Goal: Find contact information: Find contact information

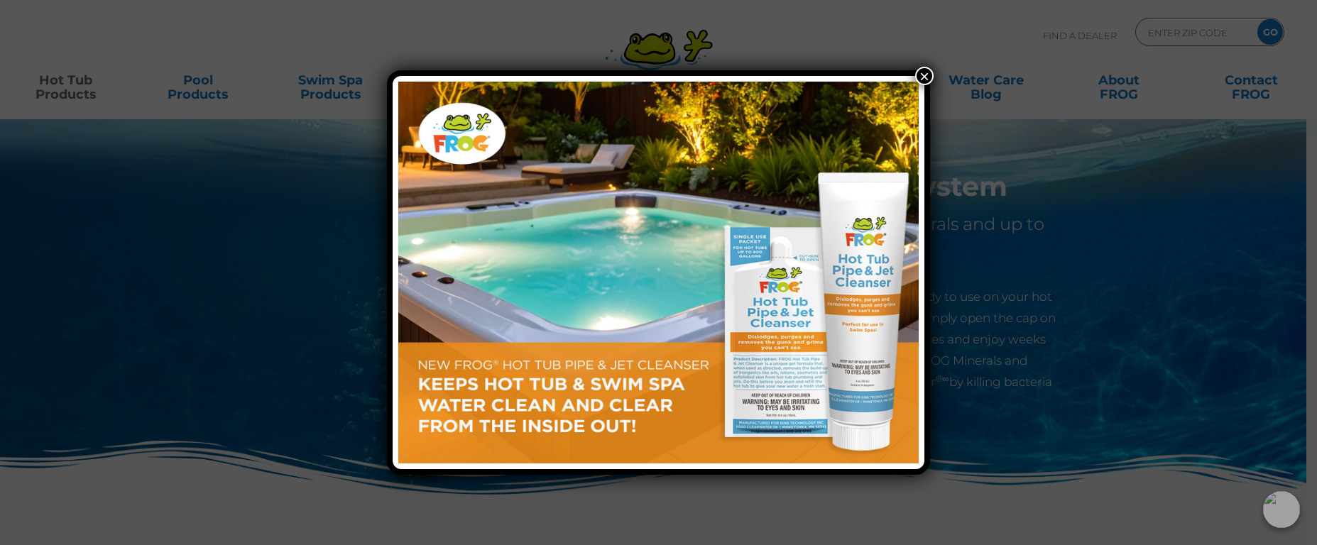
click at [930, 77] on button "×" at bounding box center [924, 76] width 18 height 18
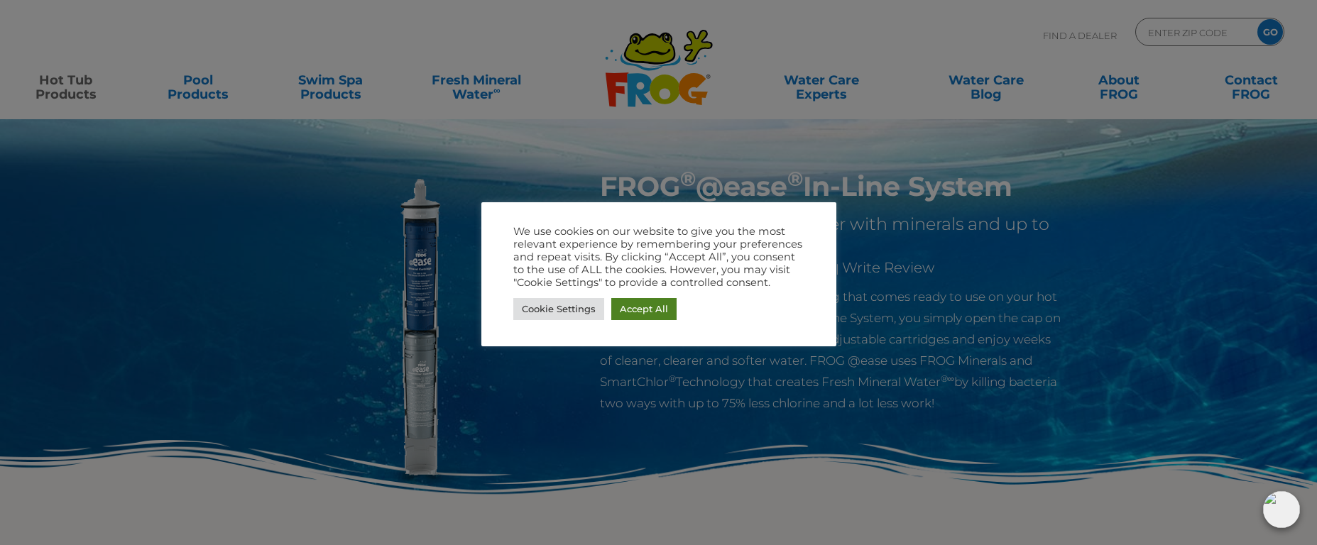
click at [638, 307] on link "Accept All" at bounding box center [643, 309] width 65 height 22
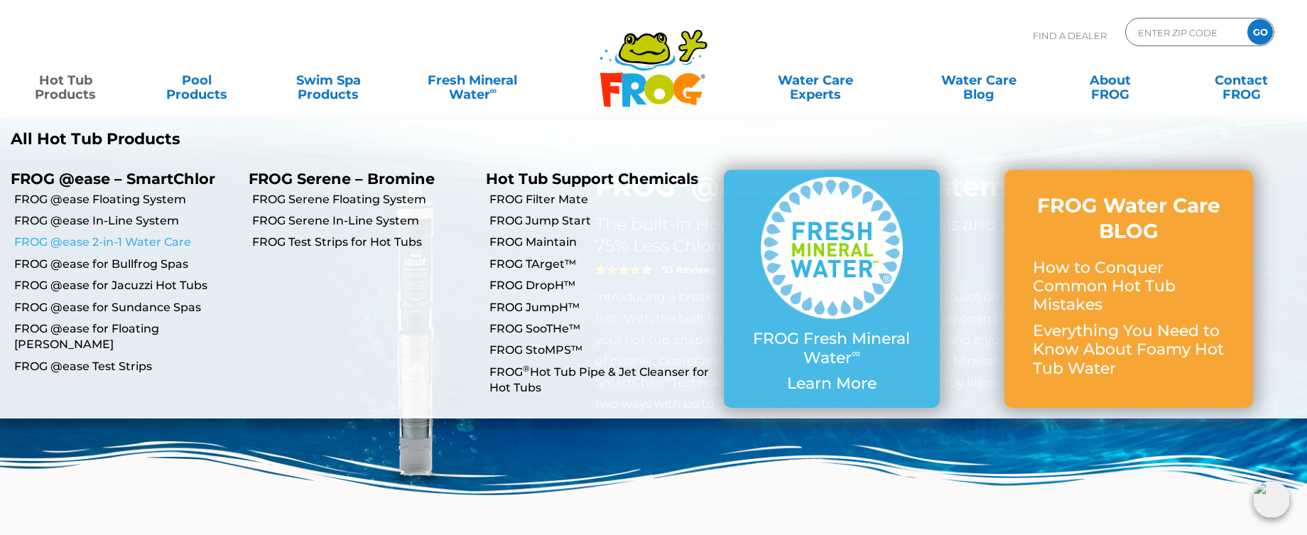
click at [102, 242] on link "FROG @ease 2-in-1 Water Care" at bounding box center [126, 242] width 224 height 16
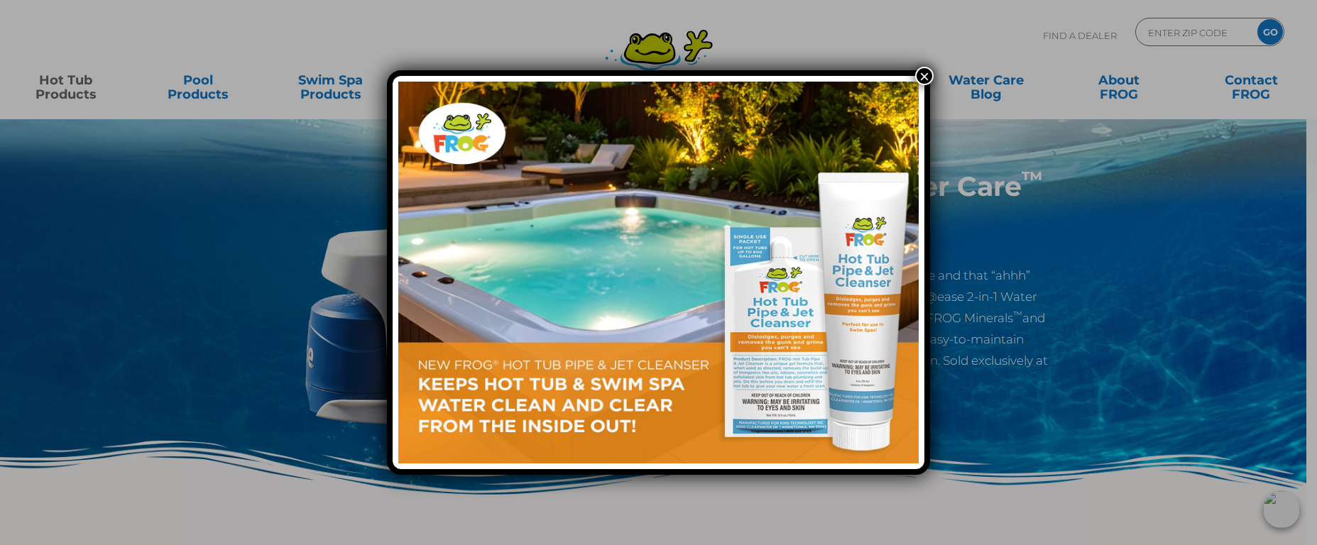
click at [930, 79] on button "×" at bounding box center [924, 76] width 18 height 18
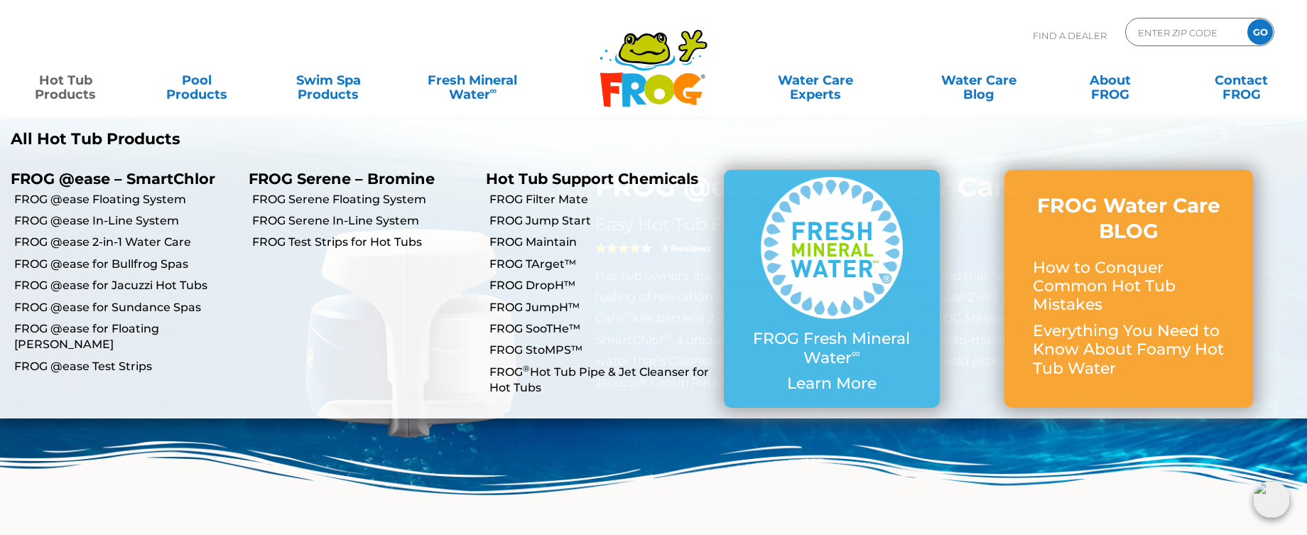
click at [74, 85] on link "Hot Tub Products" at bounding box center [65, 80] width 102 height 28
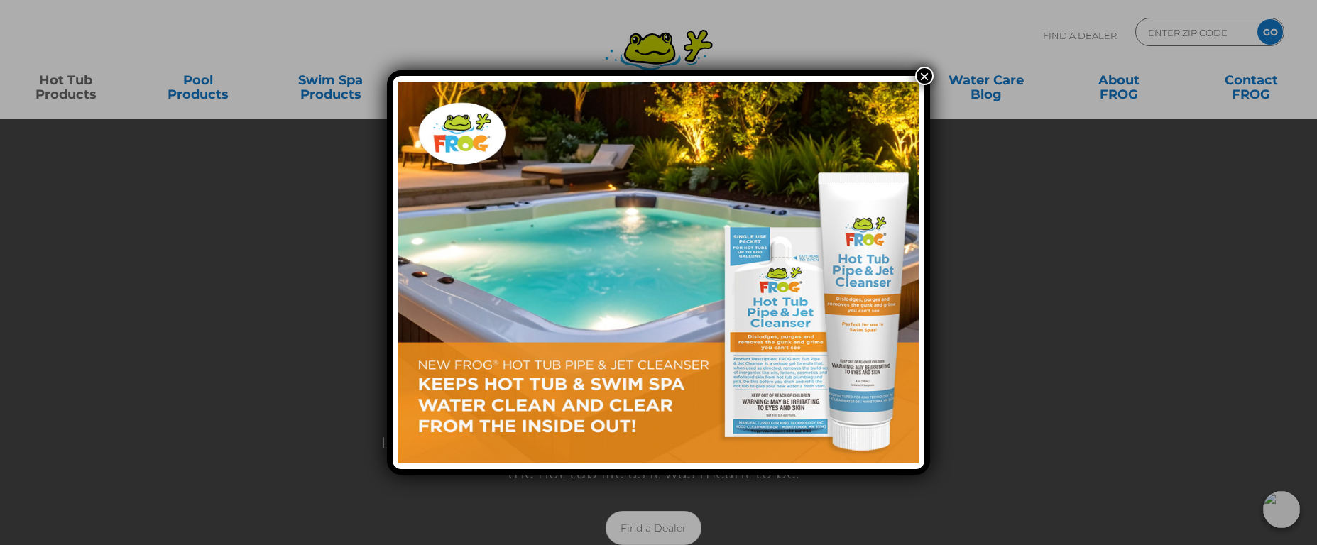
click at [768, 350] on img at bounding box center [658, 273] width 521 height 382
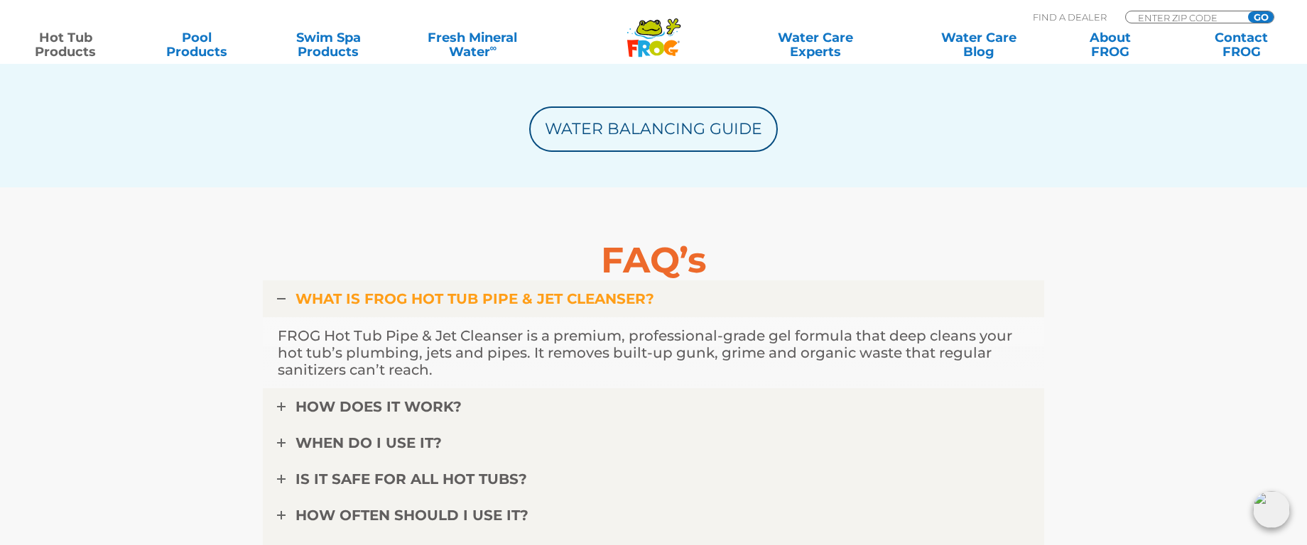
scroll to position [4282, 0]
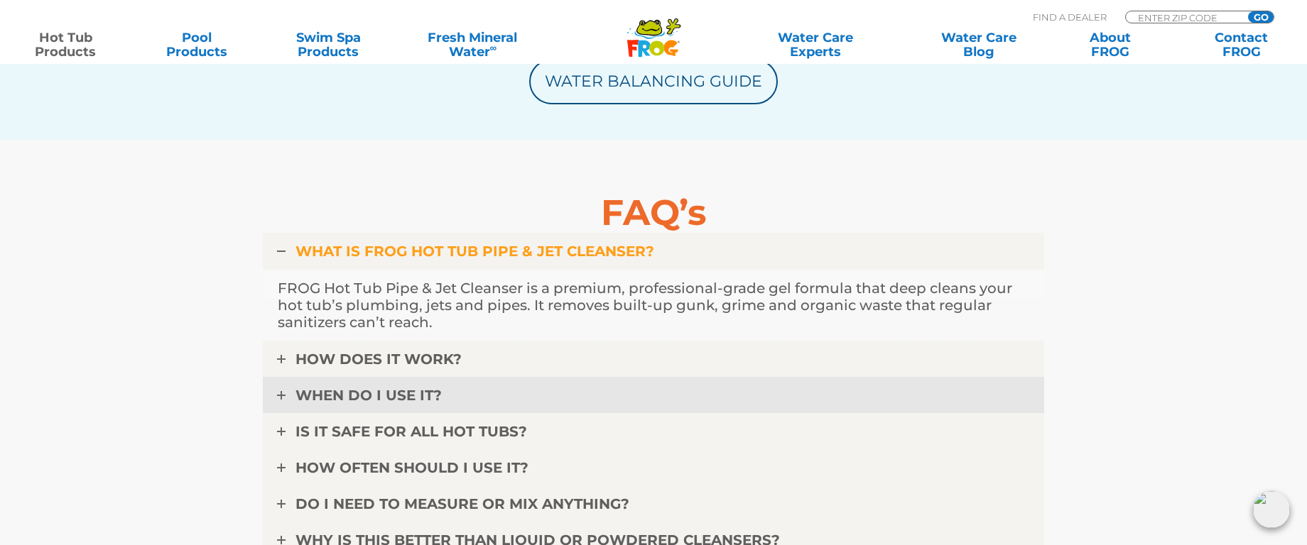
click at [350, 391] on span "WHEN DO I USE IT?" at bounding box center [368, 395] width 146 height 17
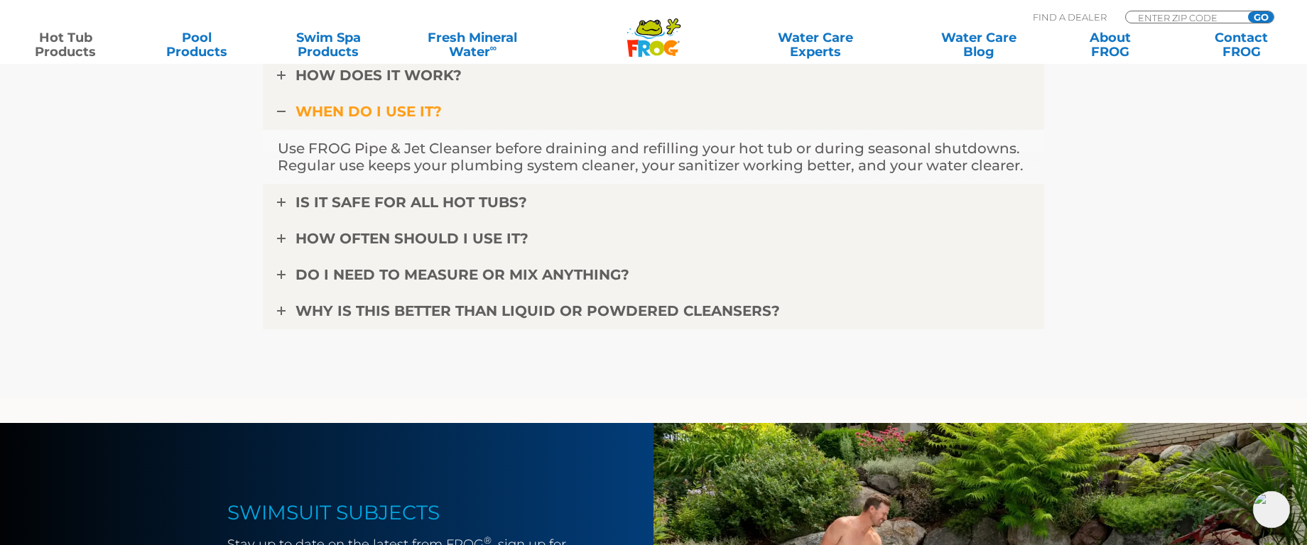
scroll to position [4492, 0]
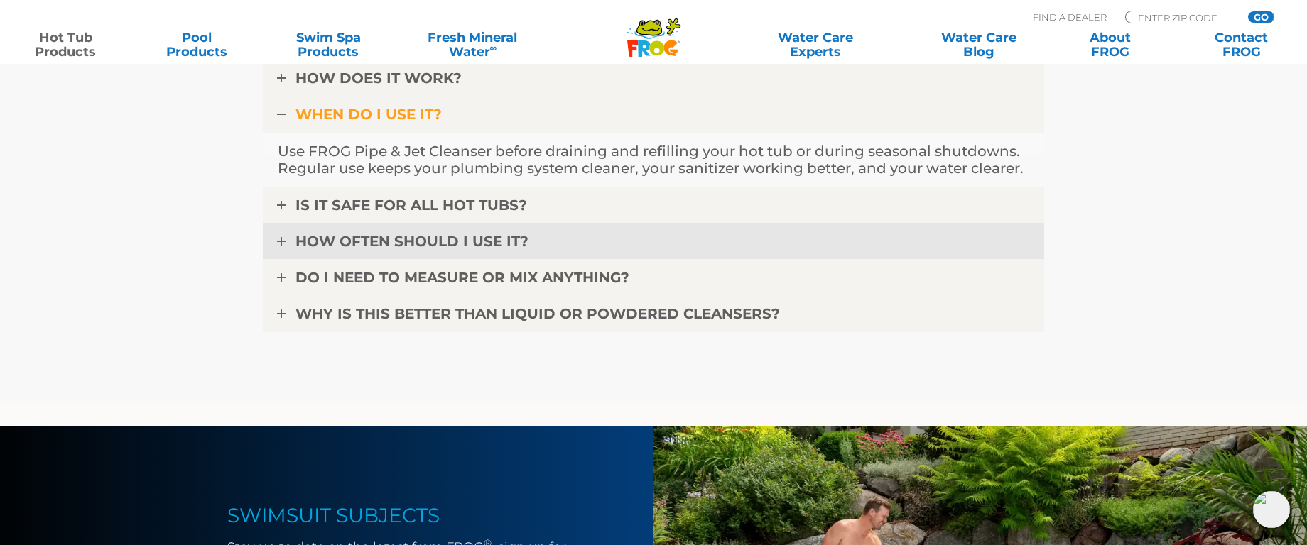
click at [402, 238] on span "HOW OFTEN SHOULD I USE IT?" at bounding box center [411, 241] width 233 height 17
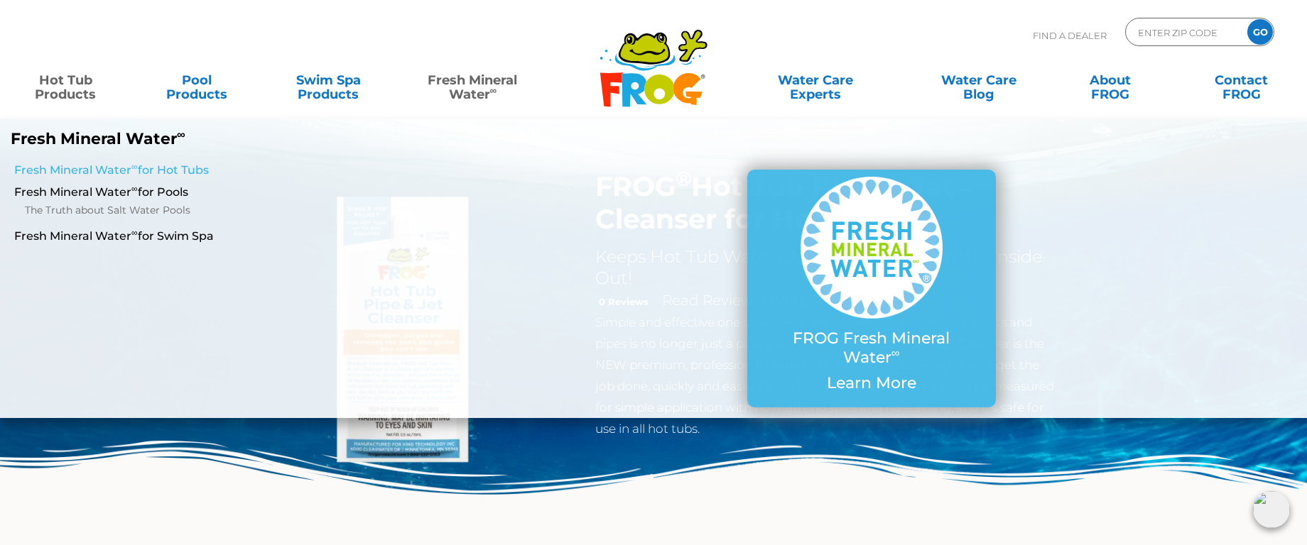
click at [111, 168] on link "Fresh Mineral Water ∞ for Hot Tubs" at bounding box center [224, 171] width 421 height 16
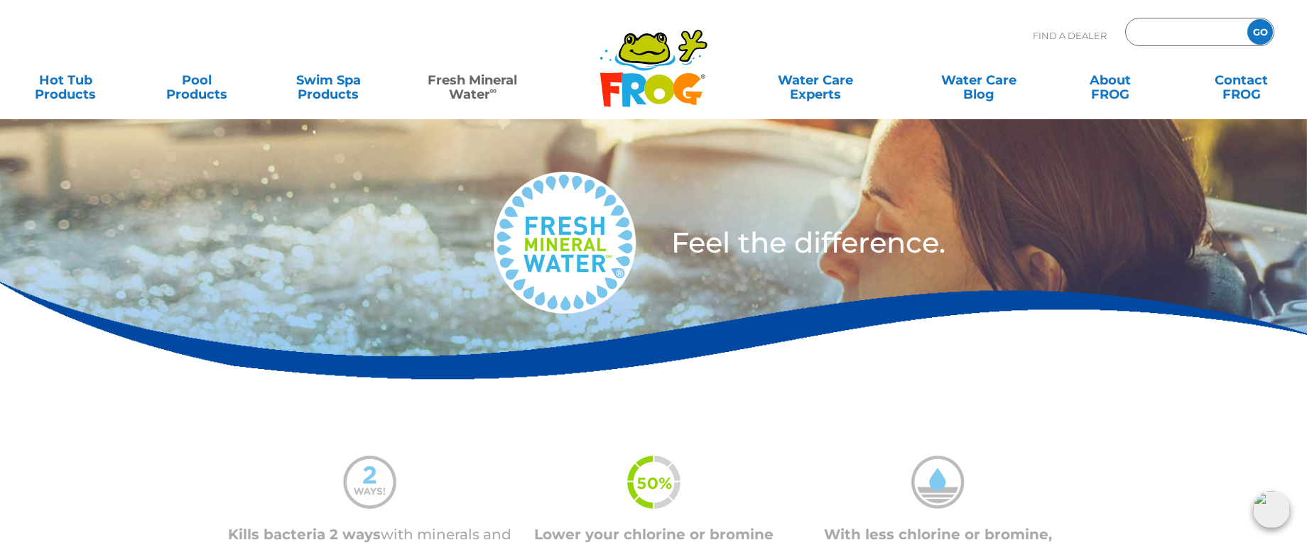
click at [1175, 35] on input "Zip Code Form" at bounding box center [1184, 32] width 96 height 21
type input "84081"
click at [1259, 37] on input "GO" at bounding box center [1260, 32] width 26 height 26
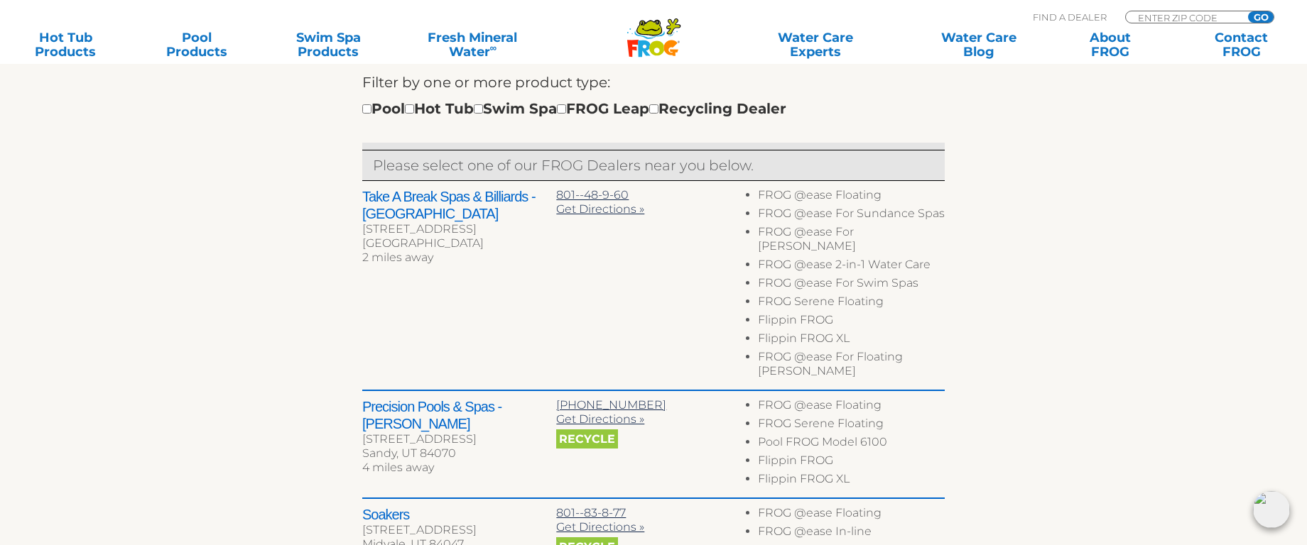
scroll to position [536, 0]
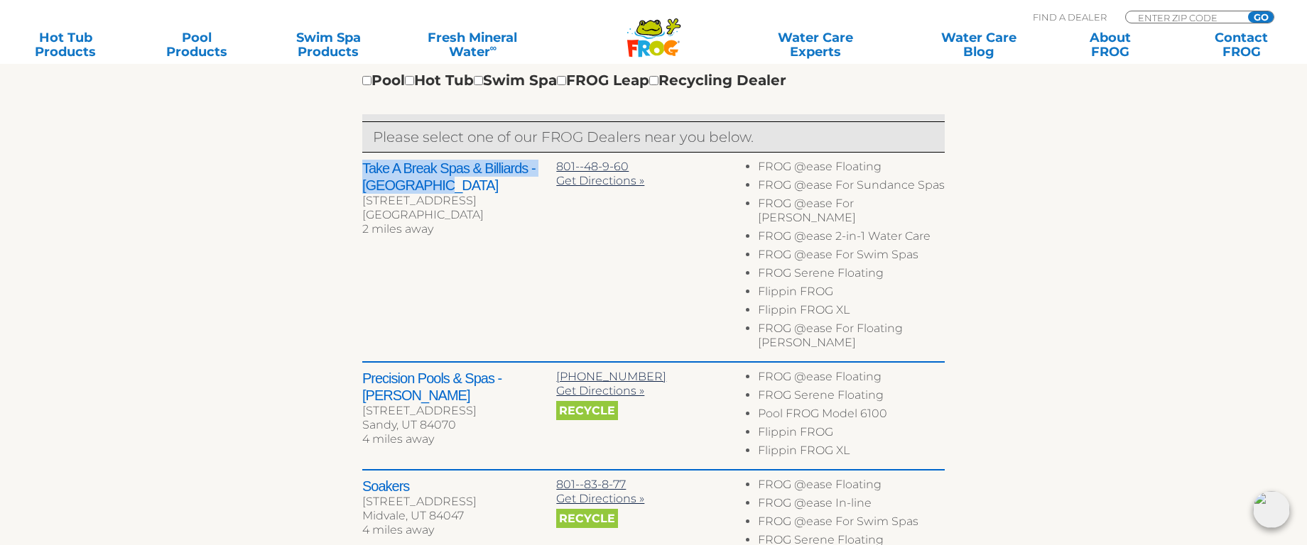
drag, startPoint x: 363, startPoint y: 165, endPoint x: 448, endPoint y: 183, distance: 87.0
click at [448, 183] on h2 "Take A Break Spas & Billiards - [GEOGRAPHIC_DATA]" at bounding box center [459, 177] width 194 height 34
copy h2 "Take A Break Spas & Billiards - [GEOGRAPHIC_DATA]"
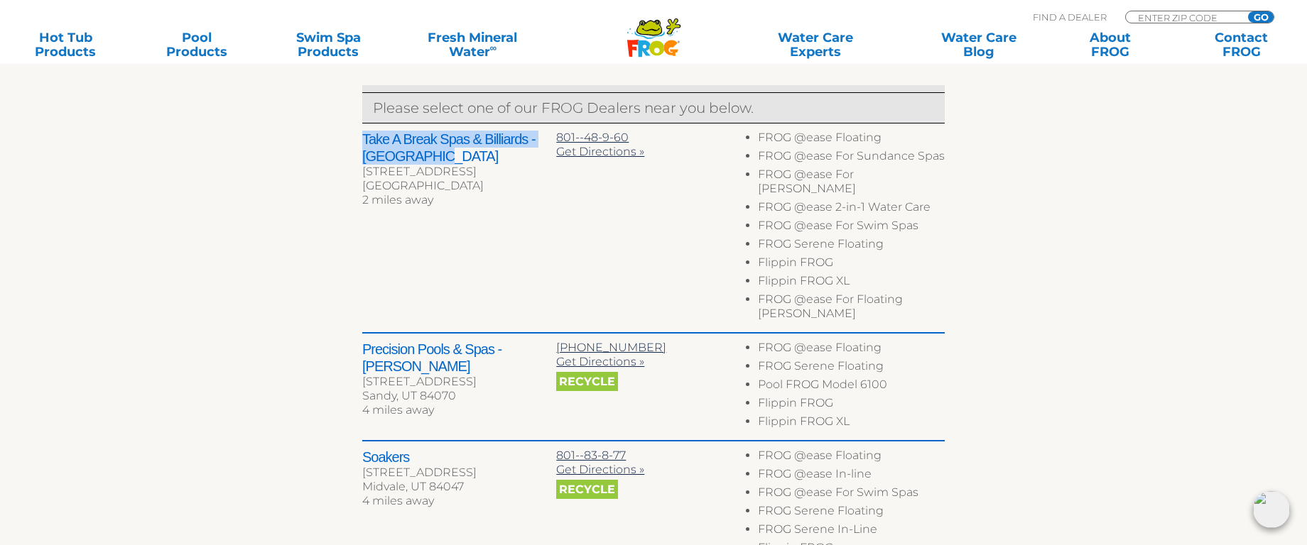
scroll to position [593, 0]
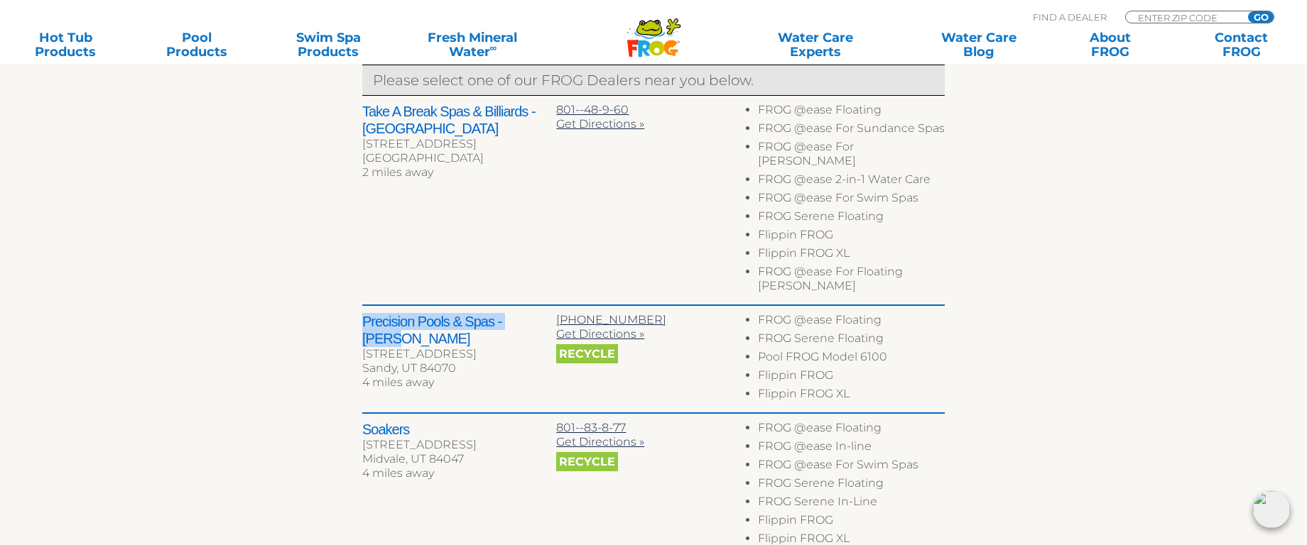
drag, startPoint x: 364, startPoint y: 293, endPoint x: 542, endPoint y: 293, distance: 178.2
click at [542, 313] on h2 "Precision Pools & Spas - [PERSON_NAME]" at bounding box center [459, 330] width 194 height 34
copy h2 "Precision Pools & Spas - [PERSON_NAME]"
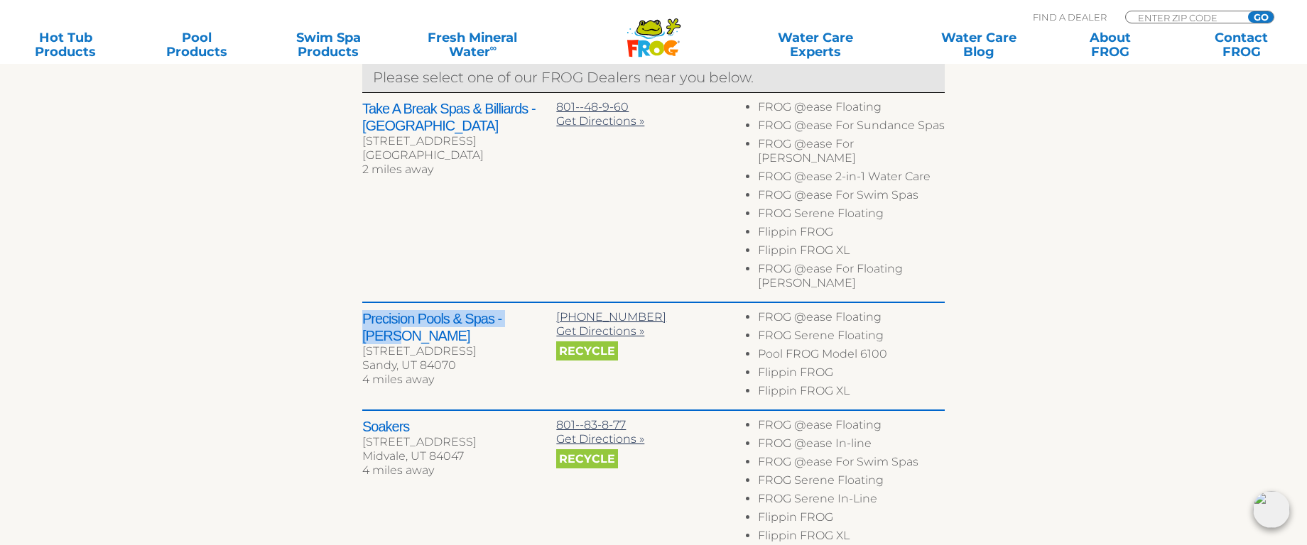
scroll to position [625, 0]
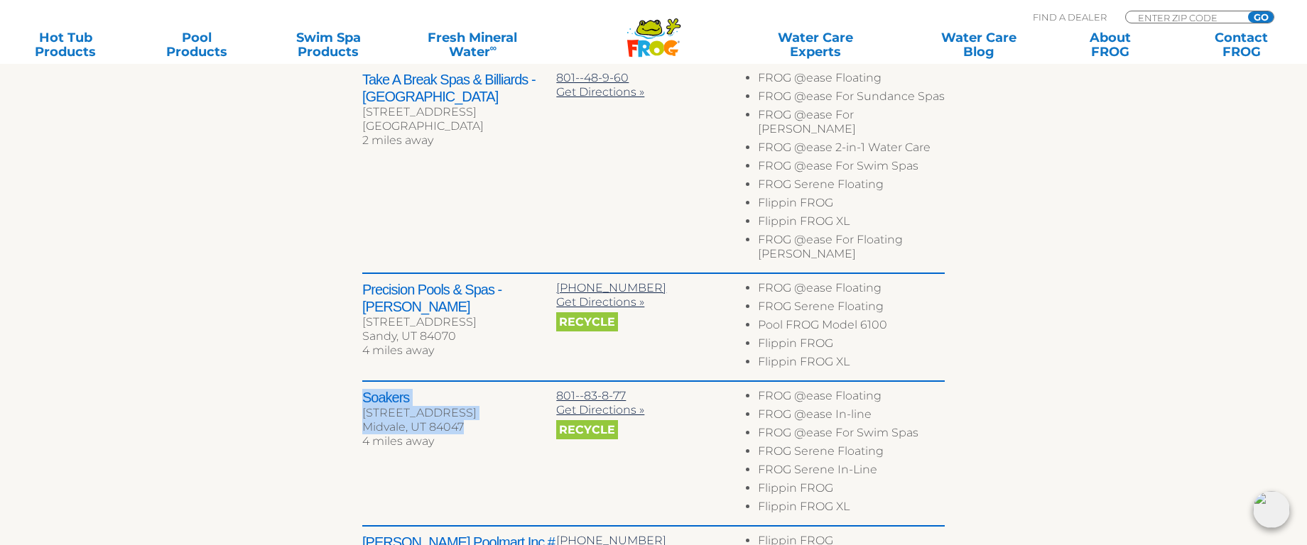
drag, startPoint x: 364, startPoint y: 367, endPoint x: 466, endPoint y: 392, distance: 105.2
click at [466, 392] on div "Soakers [STREET_ADDRESS] 4 miles away" at bounding box center [459, 421] width 194 height 64
copy div "Soakers [STREET_ADDRESS]"
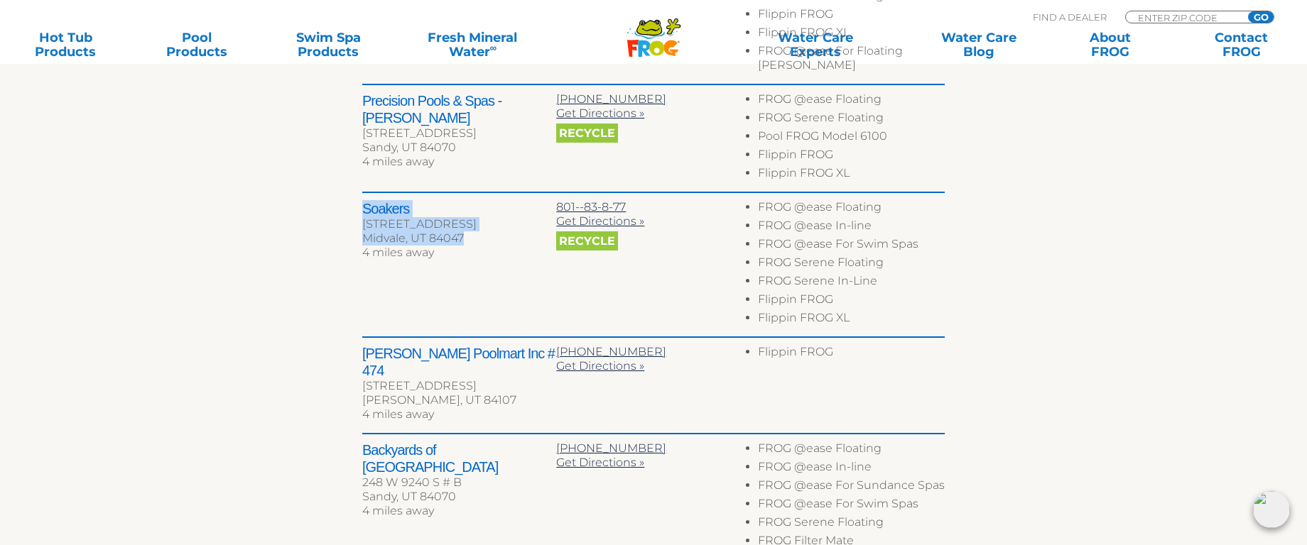
scroll to position [817, 0]
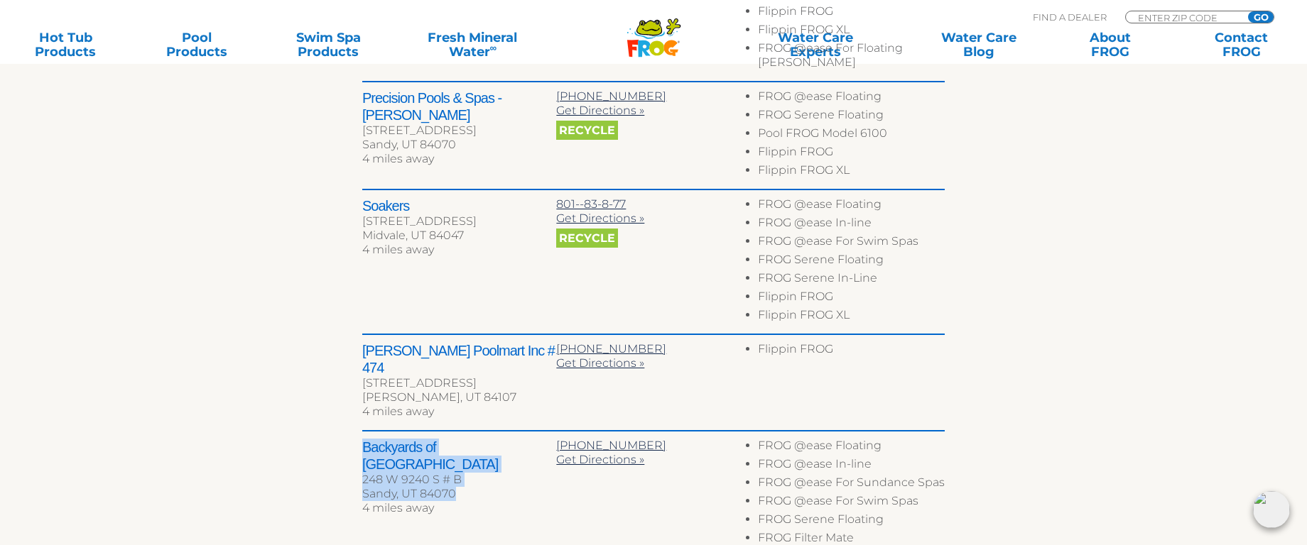
drag, startPoint x: 363, startPoint y: 401, endPoint x: 466, endPoint y: 433, distance: 107.8
click at [466, 439] on div "Backyards of America [STREET_ADDRESS] 4 miles away" at bounding box center [459, 479] width 194 height 81
copy div "Backyards of America [STREET_ADDRESS]"
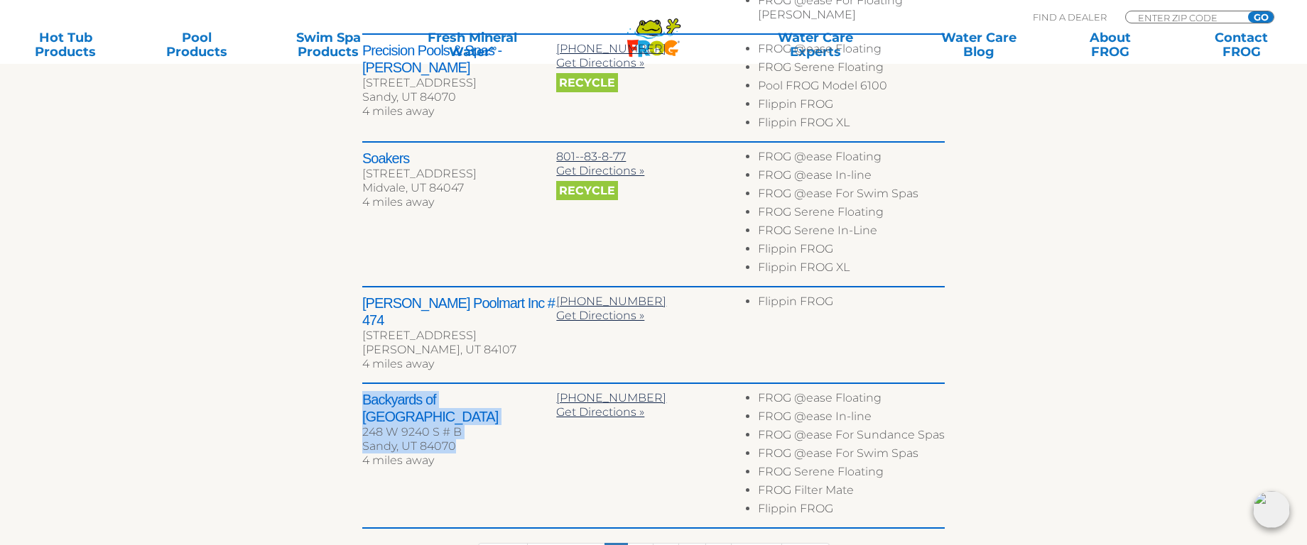
scroll to position [939, 0]
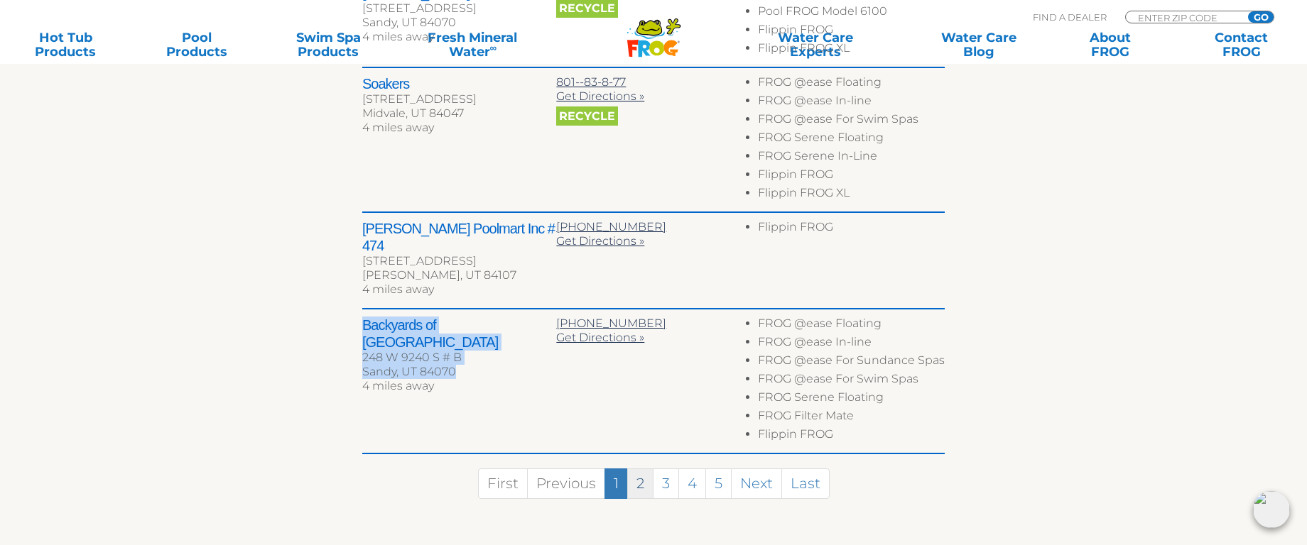
click at [641, 469] on link "2" at bounding box center [640, 484] width 26 height 31
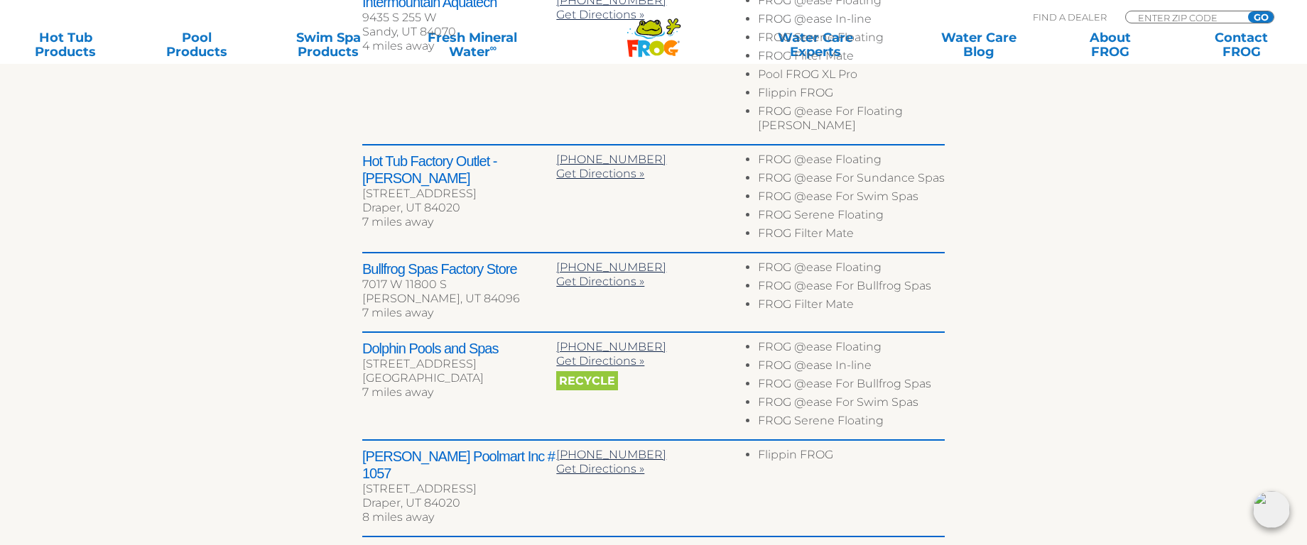
scroll to position [741, 0]
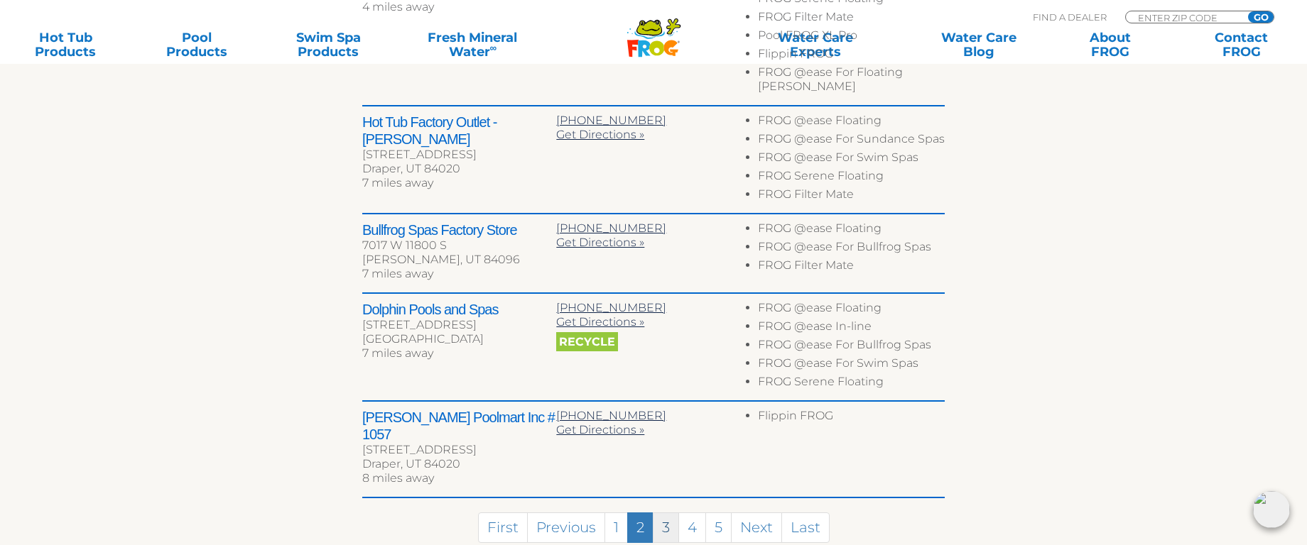
click at [668, 513] on link "3" at bounding box center [666, 528] width 26 height 31
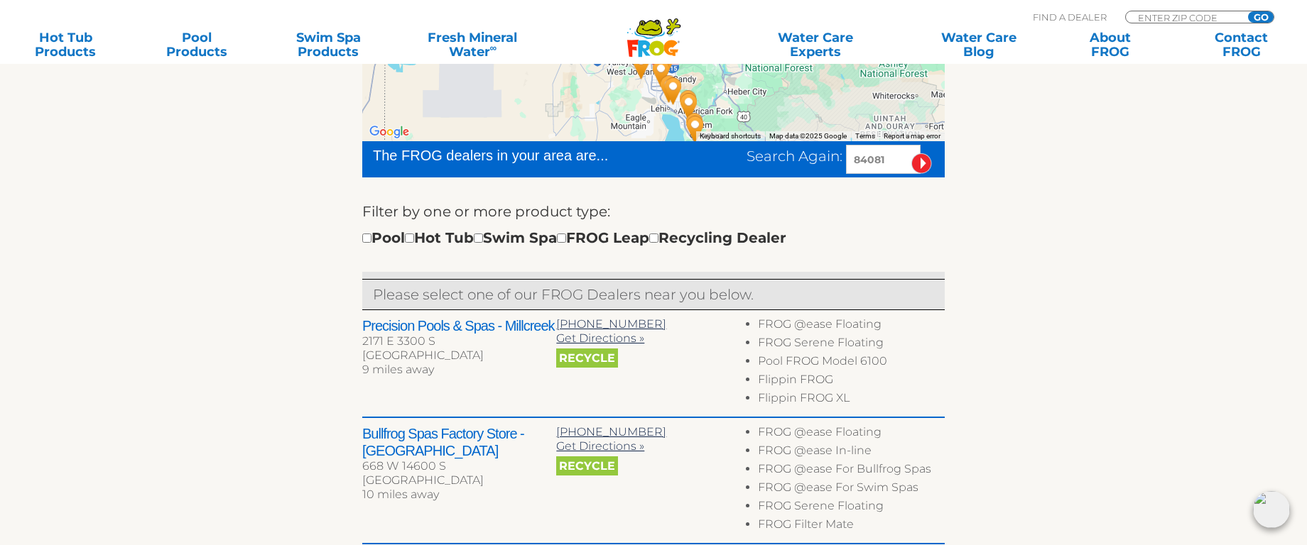
scroll to position [0, 0]
